Goal: Task Accomplishment & Management: Use online tool/utility

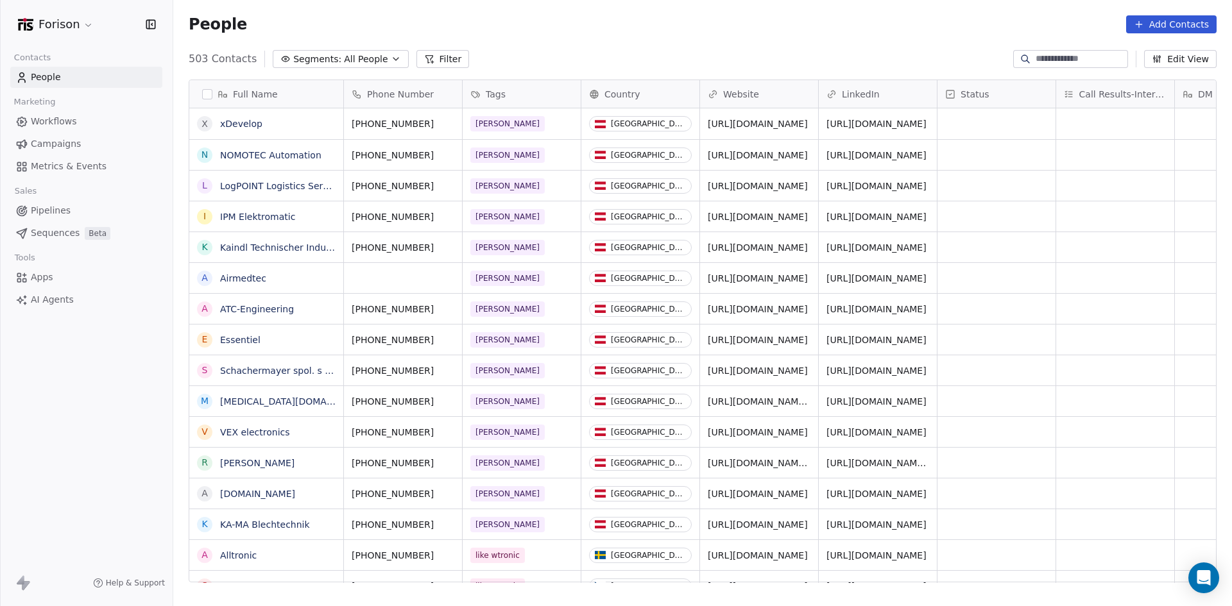
click at [344, 60] on span "All People" at bounding box center [366, 59] width 44 height 13
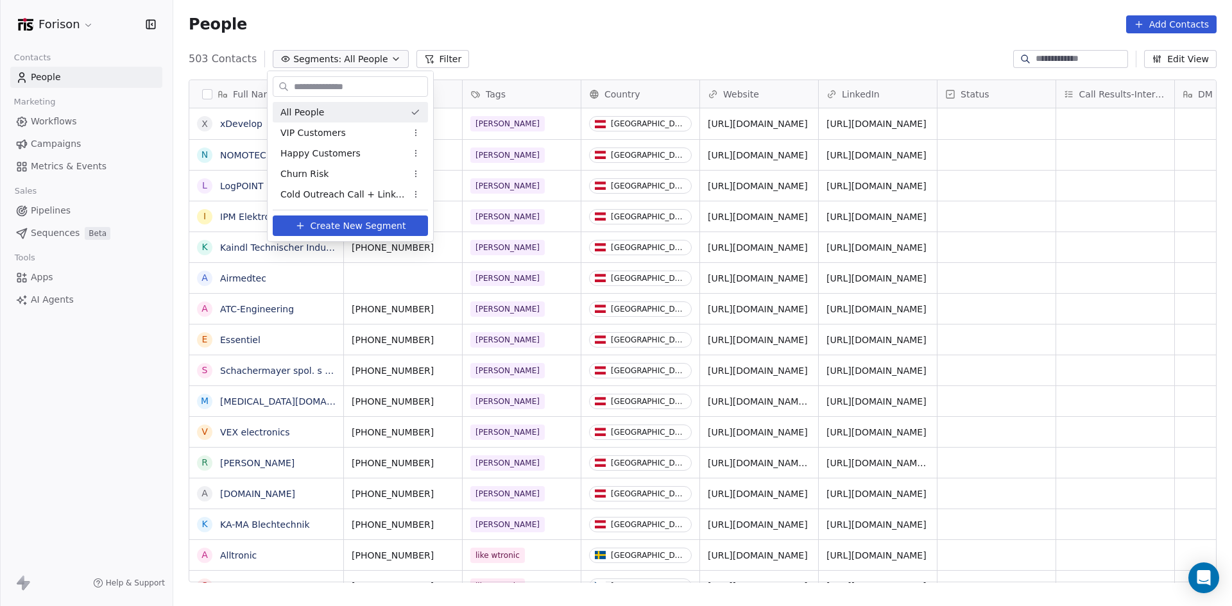
click at [425, 58] on html "Forison Contacts People Marketing Workflows Campaigns Metrics & Events Sales Pi…" at bounding box center [616, 303] width 1232 height 606
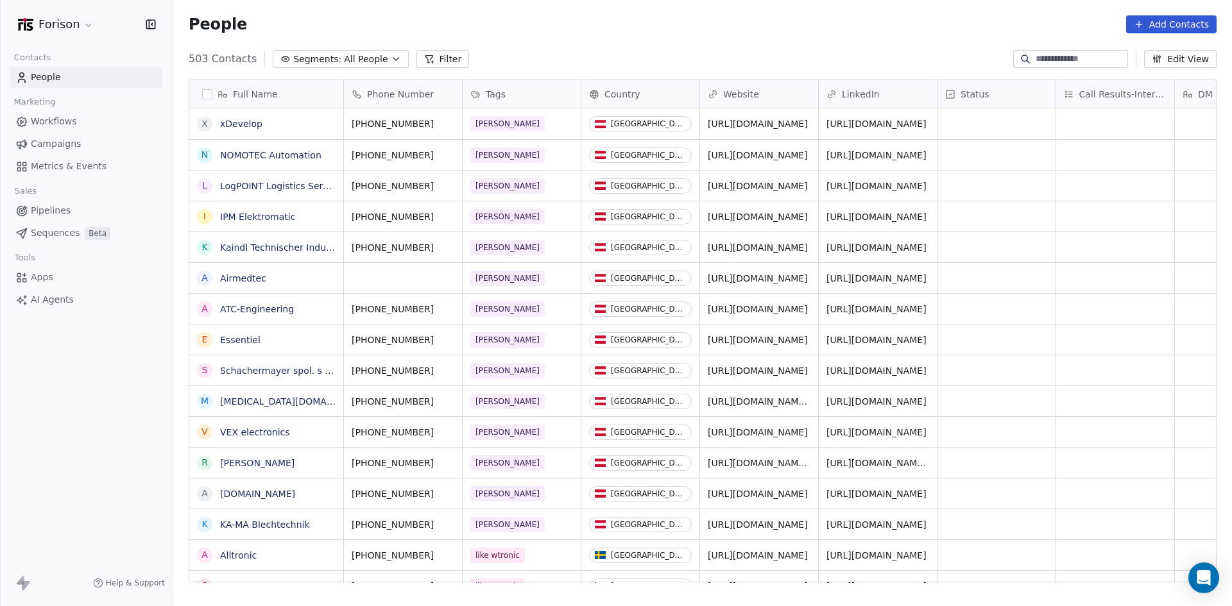
click at [441, 56] on button "Filter" at bounding box center [442, 59] width 53 height 18
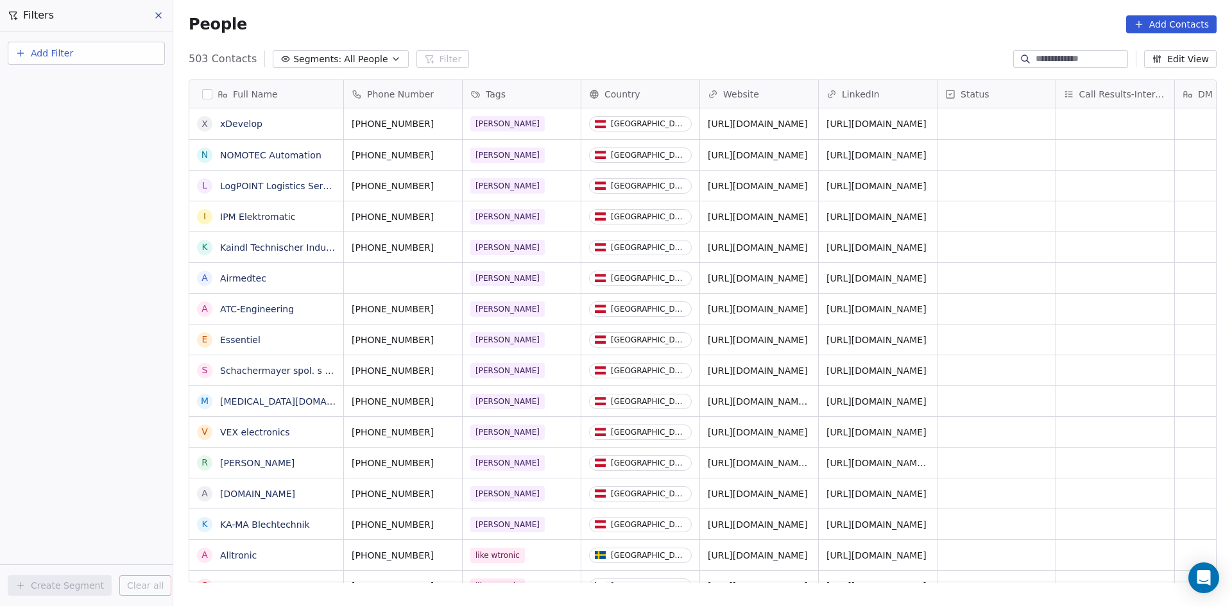
click at [83, 53] on button "Add Filter" at bounding box center [86, 53] width 157 height 23
click at [91, 81] on span "Contact properties" at bounding box center [62, 83] width 83 height 13
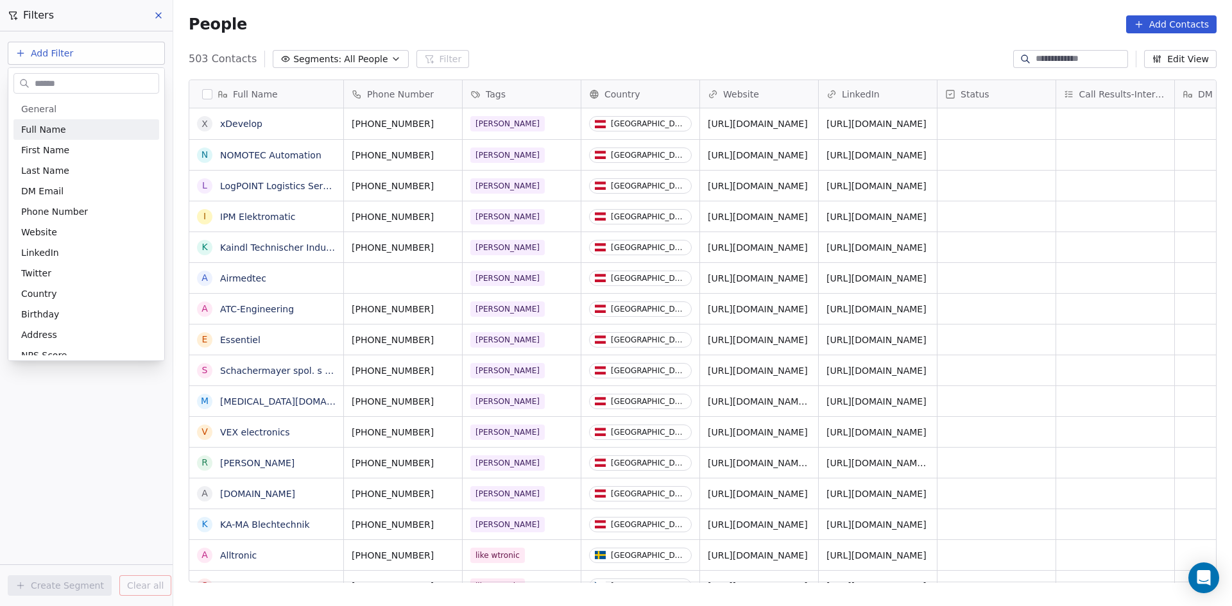
type input "*"
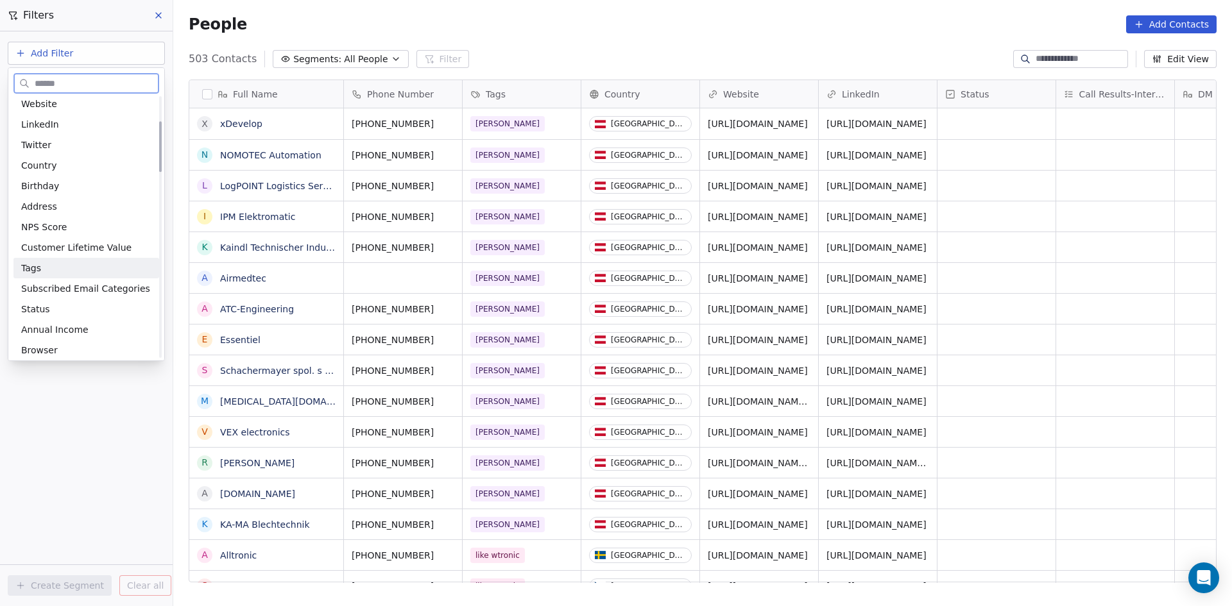
click at [47, 269] on div "Tags" at bounding box center [86, 268] width 130 height 13
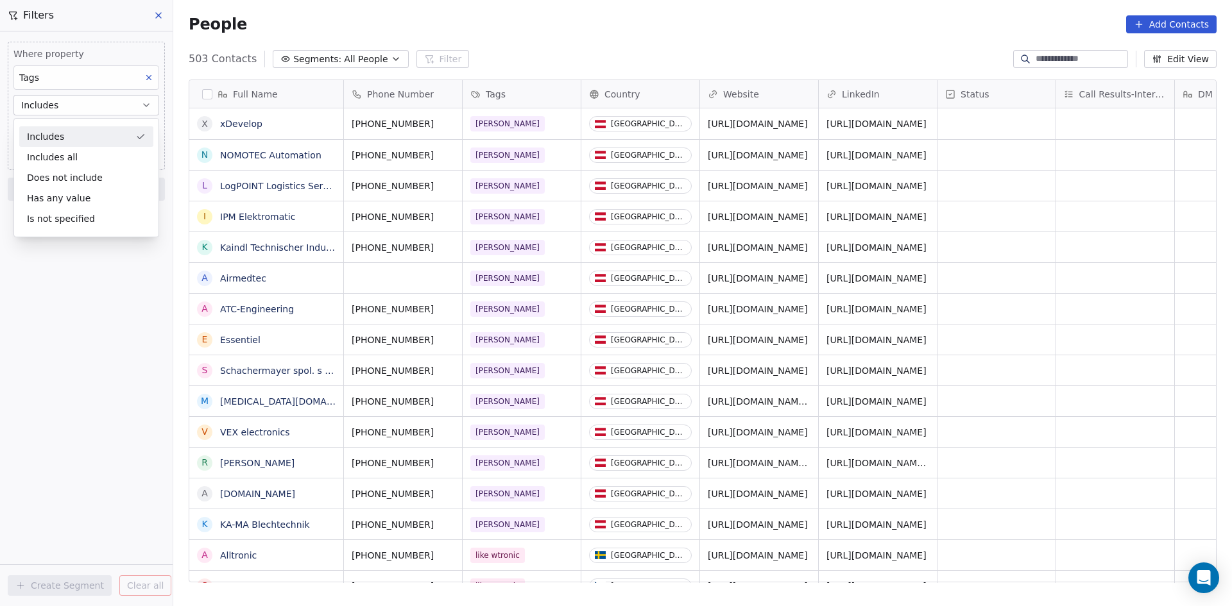
click at [101, 143] on div "Includes" at bounding box center [86, 136] width 134 height 21
click at [99, 137] on body "Forison Contacts People Marketing Workflows Campaigns Metrics & Events Sales Pi…" at bounding box center [616, 303] width 1232 height 606
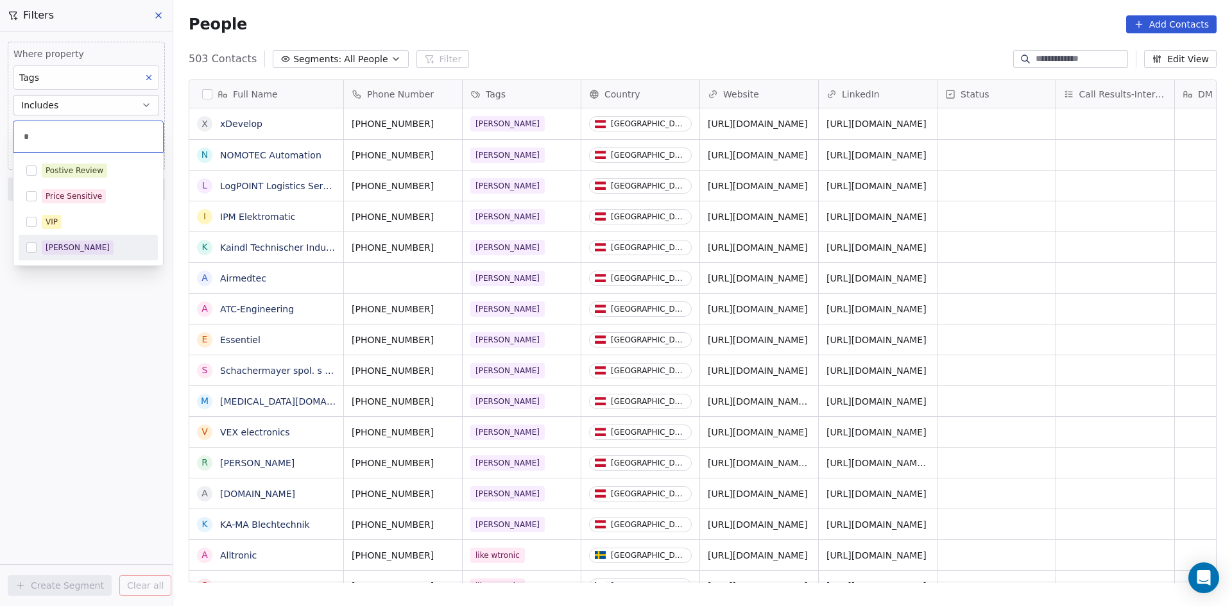
type input "*"
click at [71, 249] on div "[PERSON_NAME]" at bounding box center [96, 248] width 108 height 14
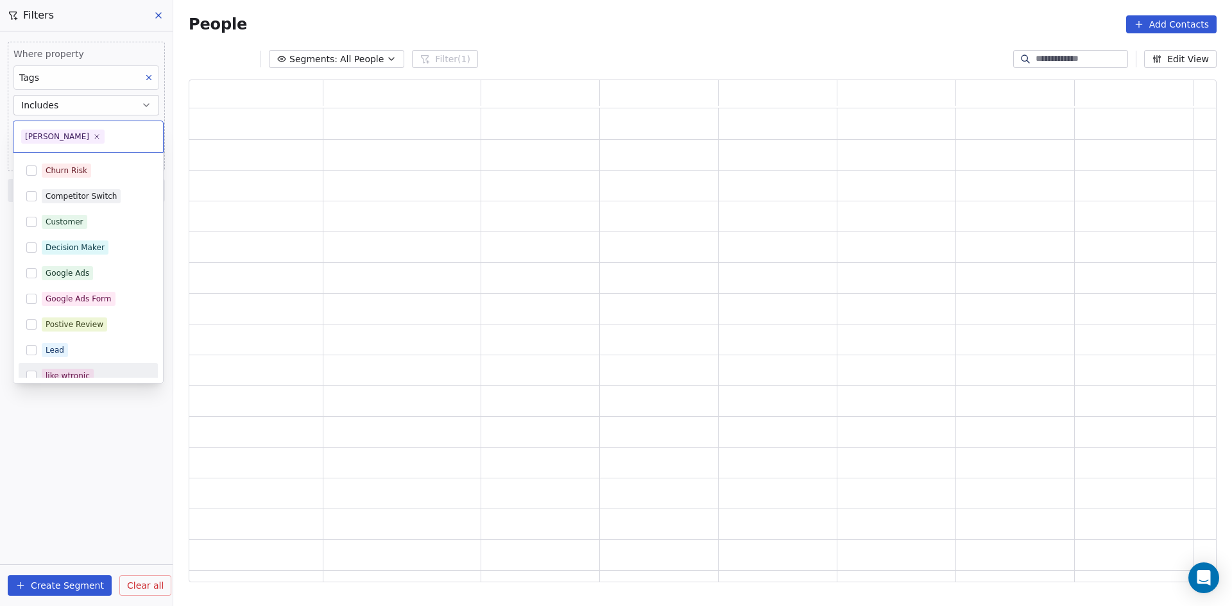
click at [98, 421] on html "Forison Contacts People Marketing Workflows Campaigns Metrics & Events Sales Pi…" at bounding box center [616, 303] width 1232 height 606
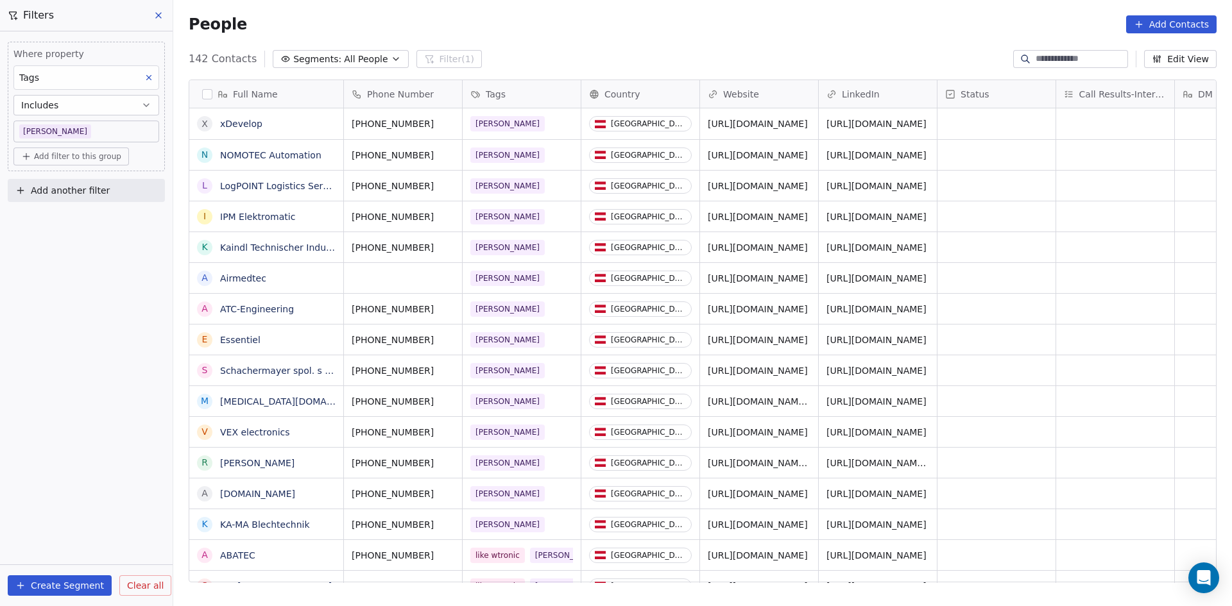
click at [154, 20] on button at bounding box center [159, 15] width 19 height 18
